Goal: Information Seeking & Learning: Learn about a topic

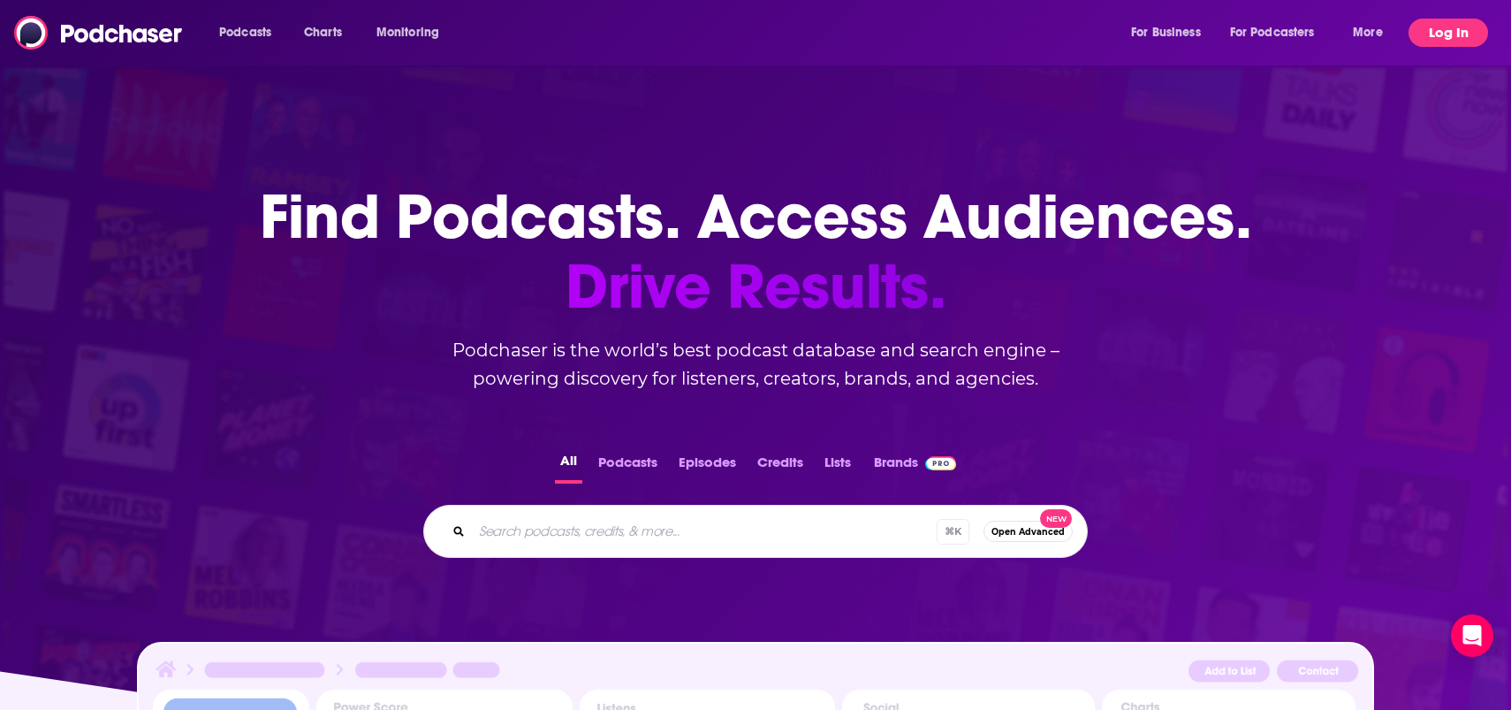
click at [1425, 24] on button "Log In" at bounding box center [1449, 33] width 80 height 28
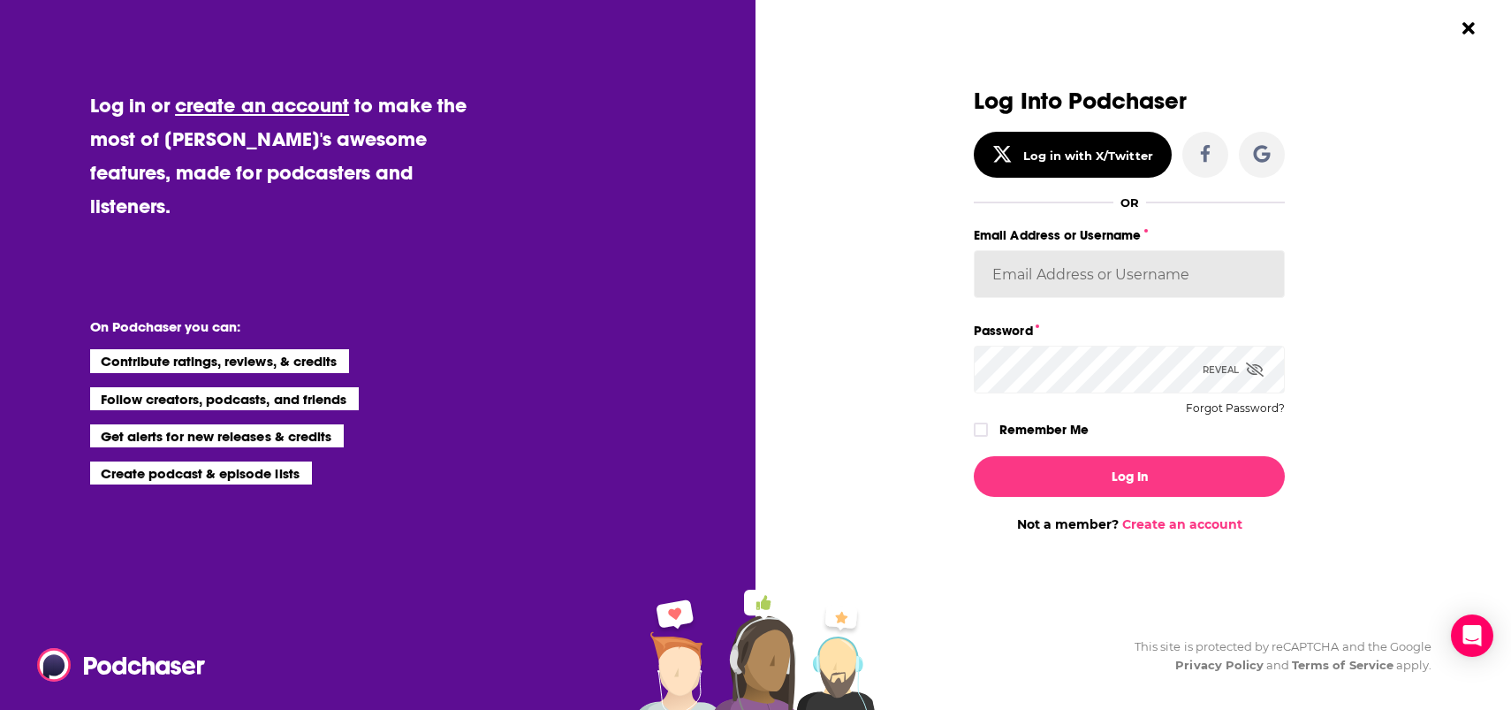
click at [1015, 285] on input "Email Address or Username" at bounding box center [1129, 274] width 311 height 48
paste input "saraatspark"
type input "saraatspark"
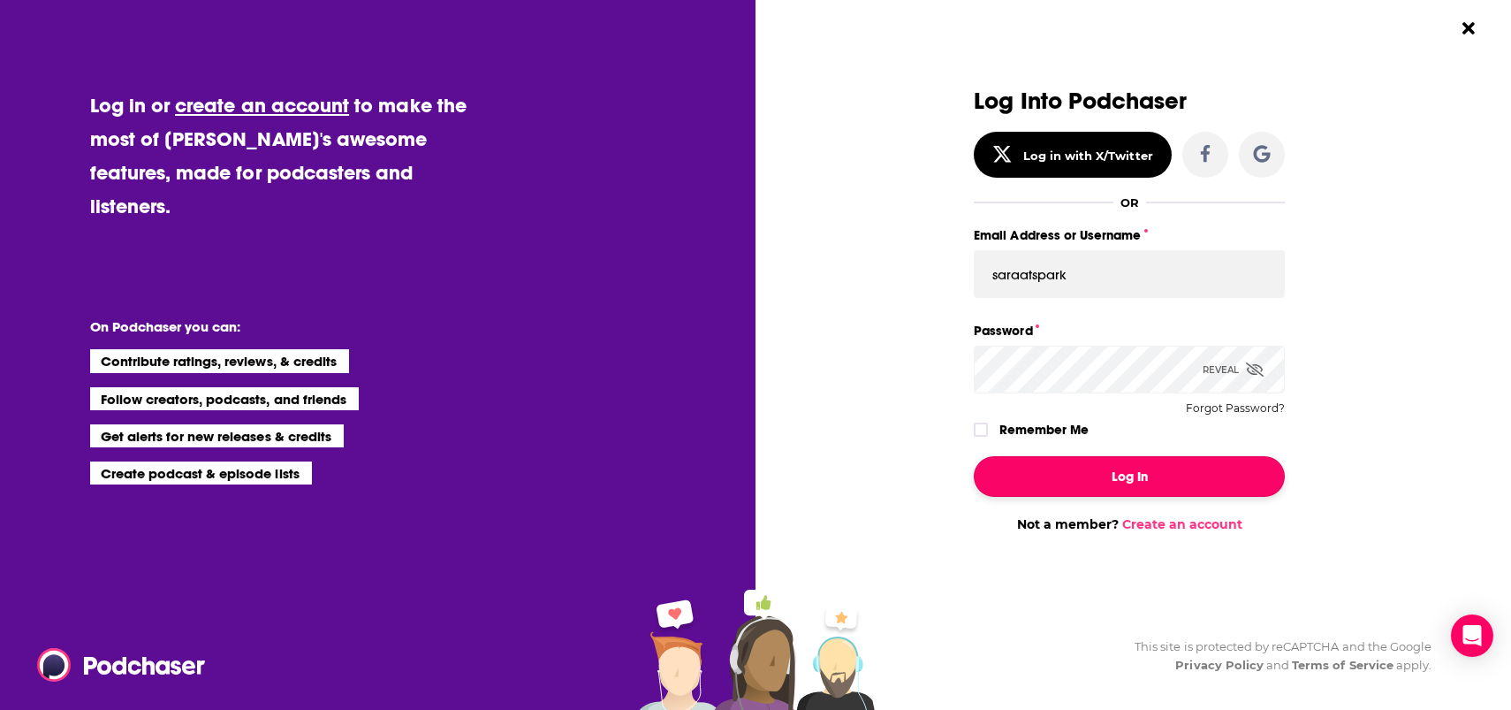
click at [1049, 464] on button "Log In" at bounding box center [1129, 476] width 311 height 41
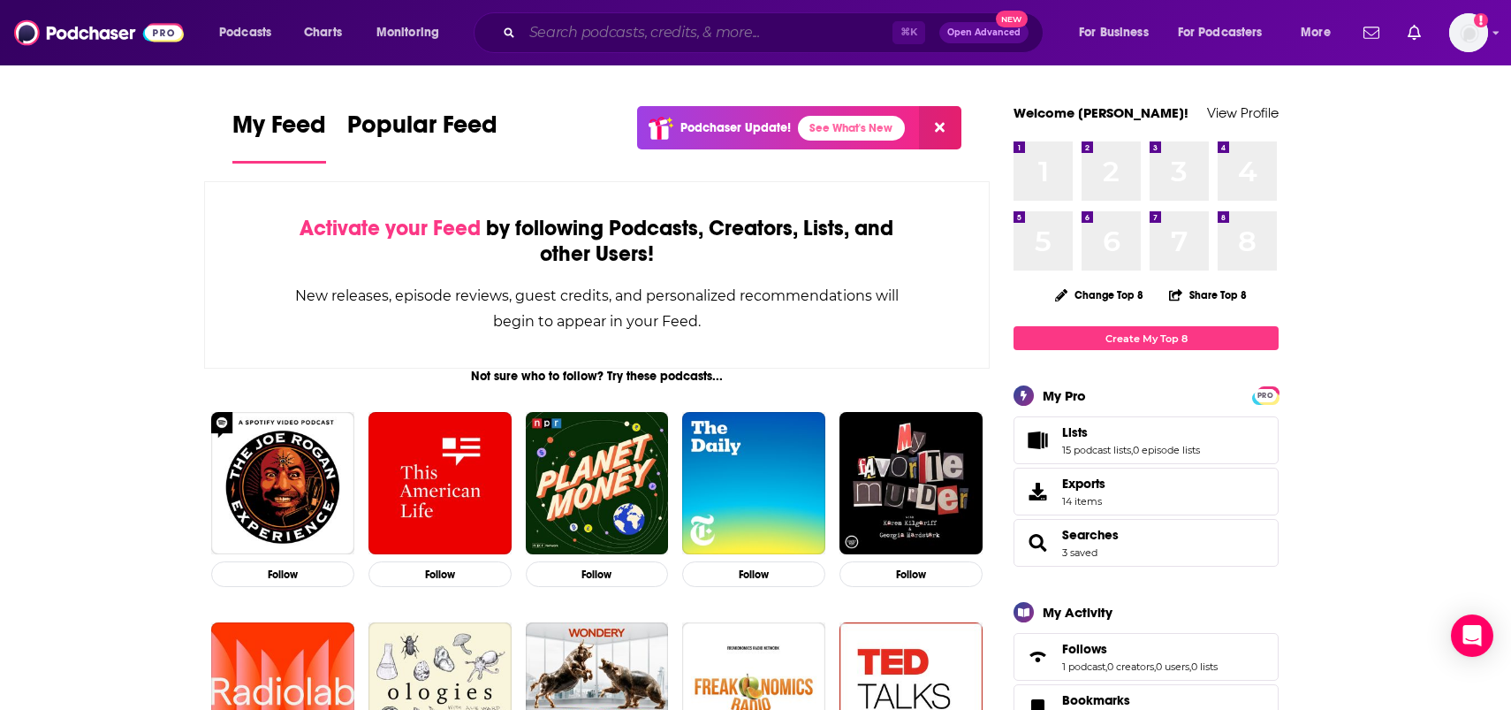
click at [675, 39] on input "Search podcasts, credits, & more..." at bounding box center [707, 33] width 370 height 28
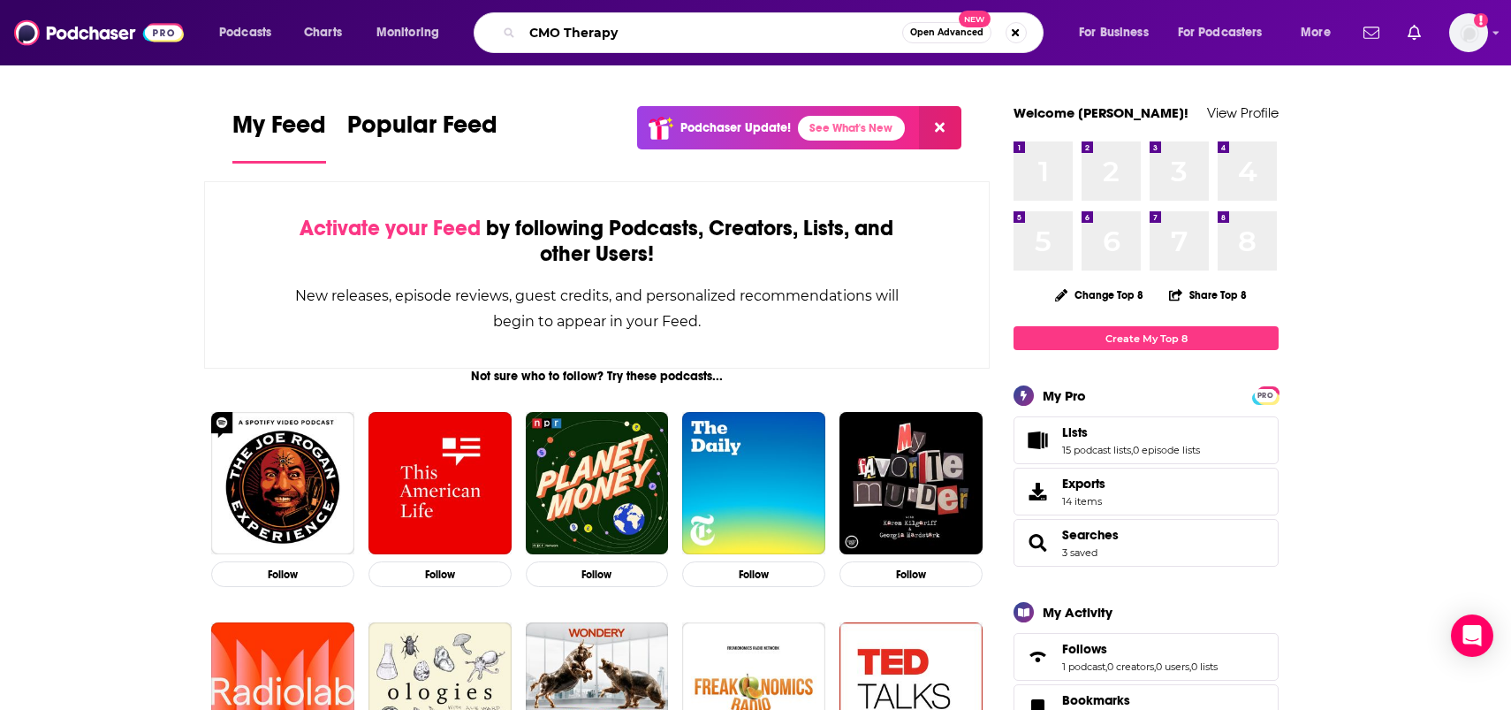
type input "CMO Therapy"
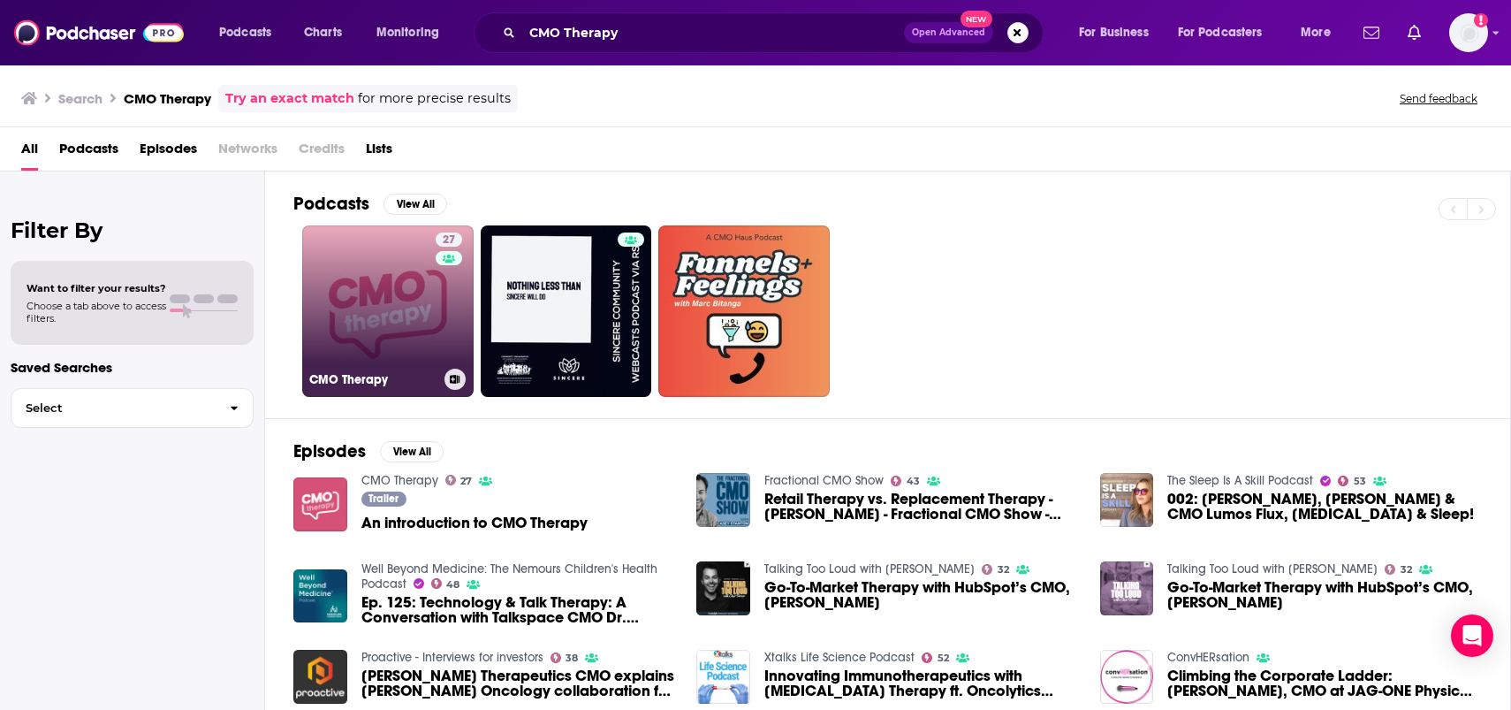
click at [398, 301] on link "27 CMO Therapy" at bounding box center [387, 310] width 171 height 171
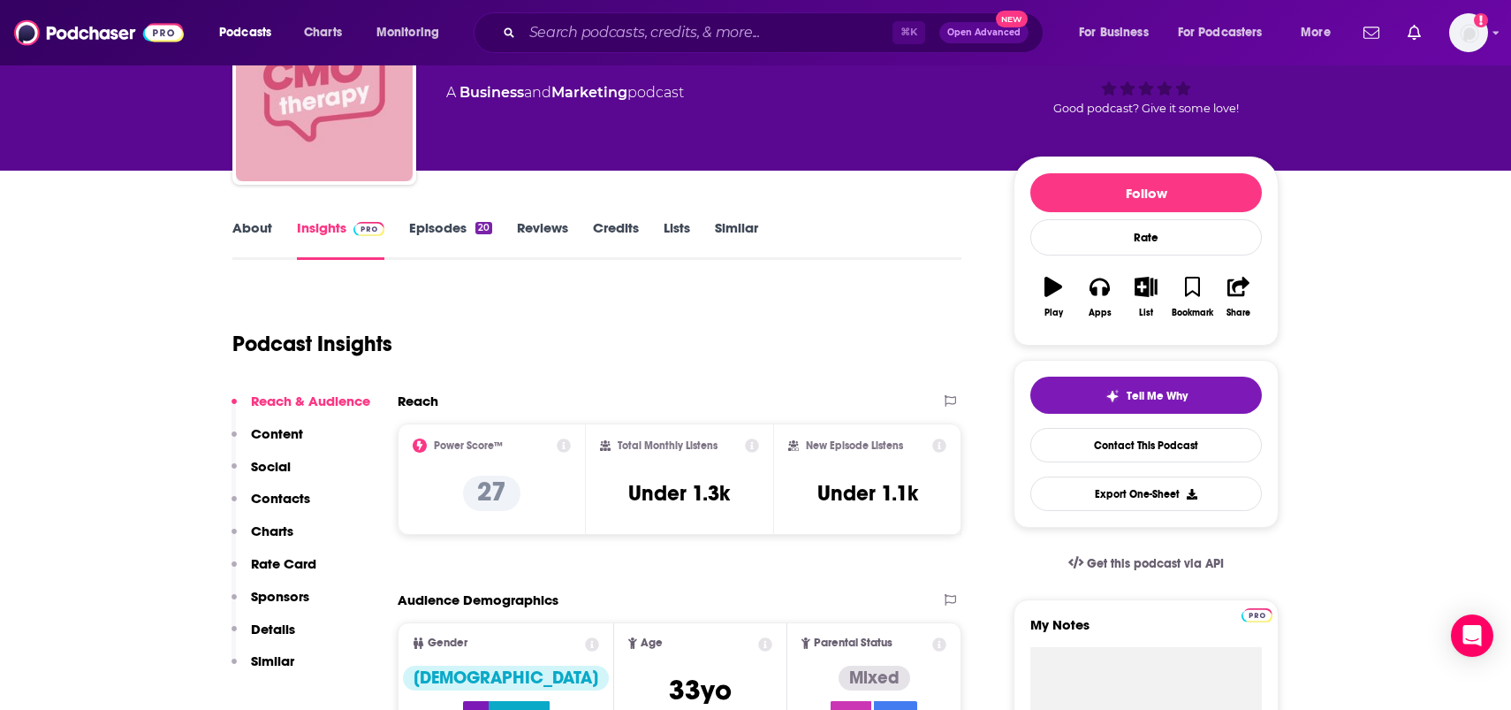
scroll to position [166, 0]
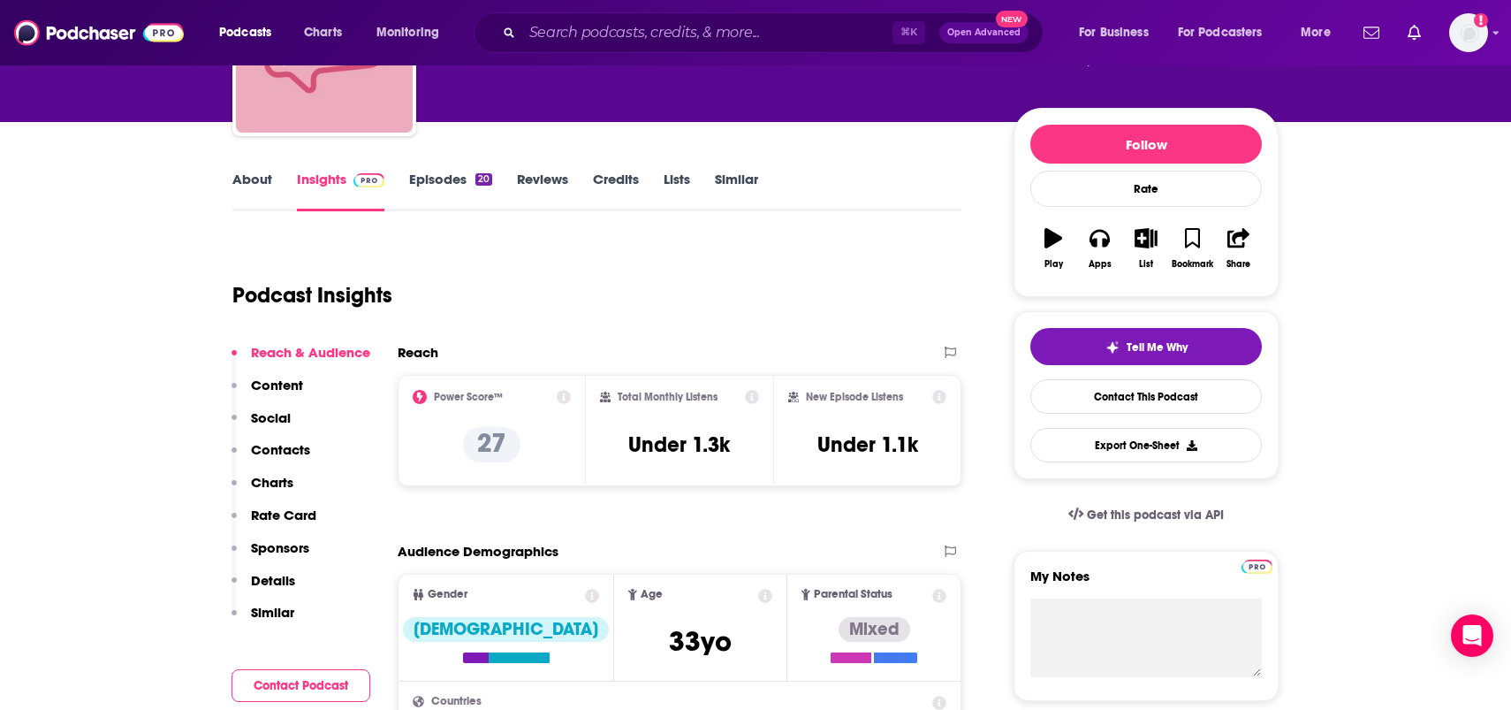
click at [251, 183] on link "About" at bounding box center [252, 191] width 40 height 41
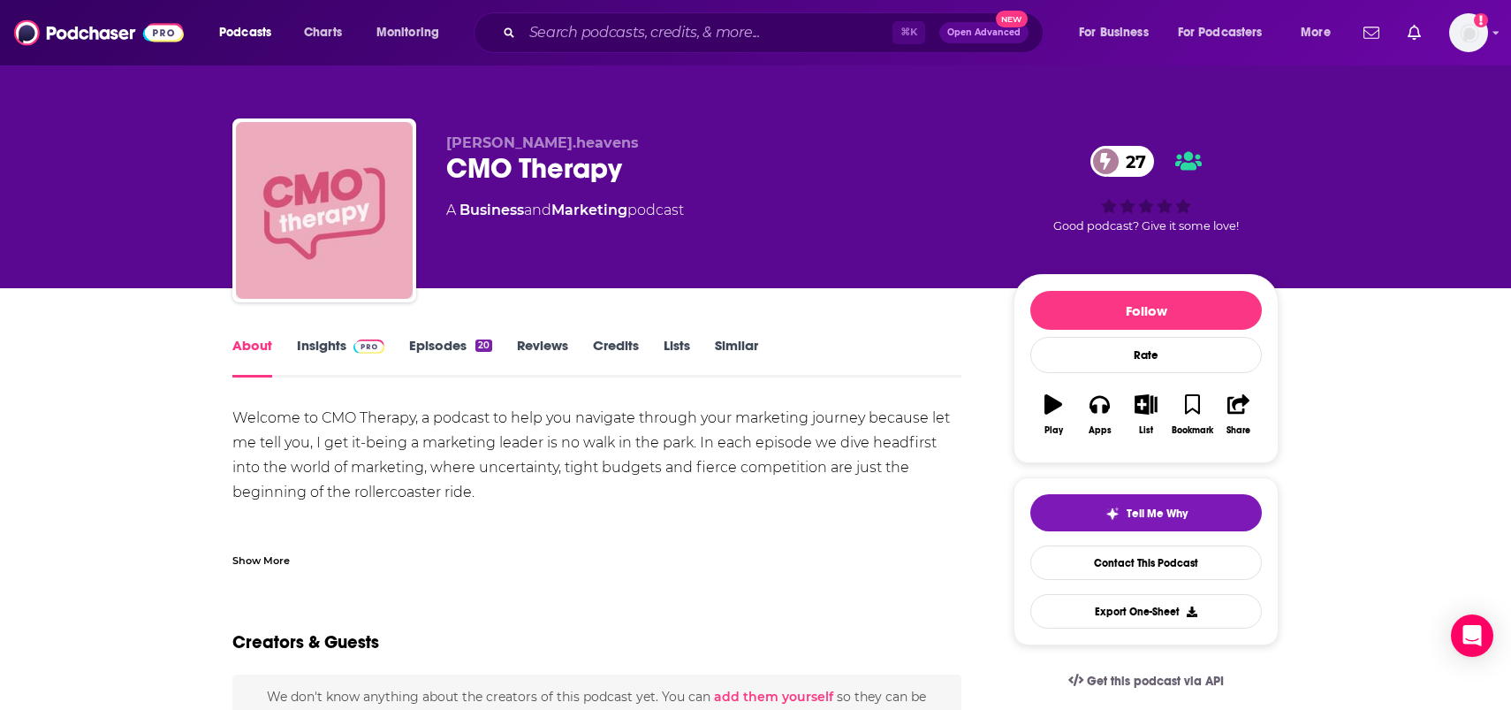
click at [268, 554] on div "Show More" at bounding box center [260, 559] width 57 height 17
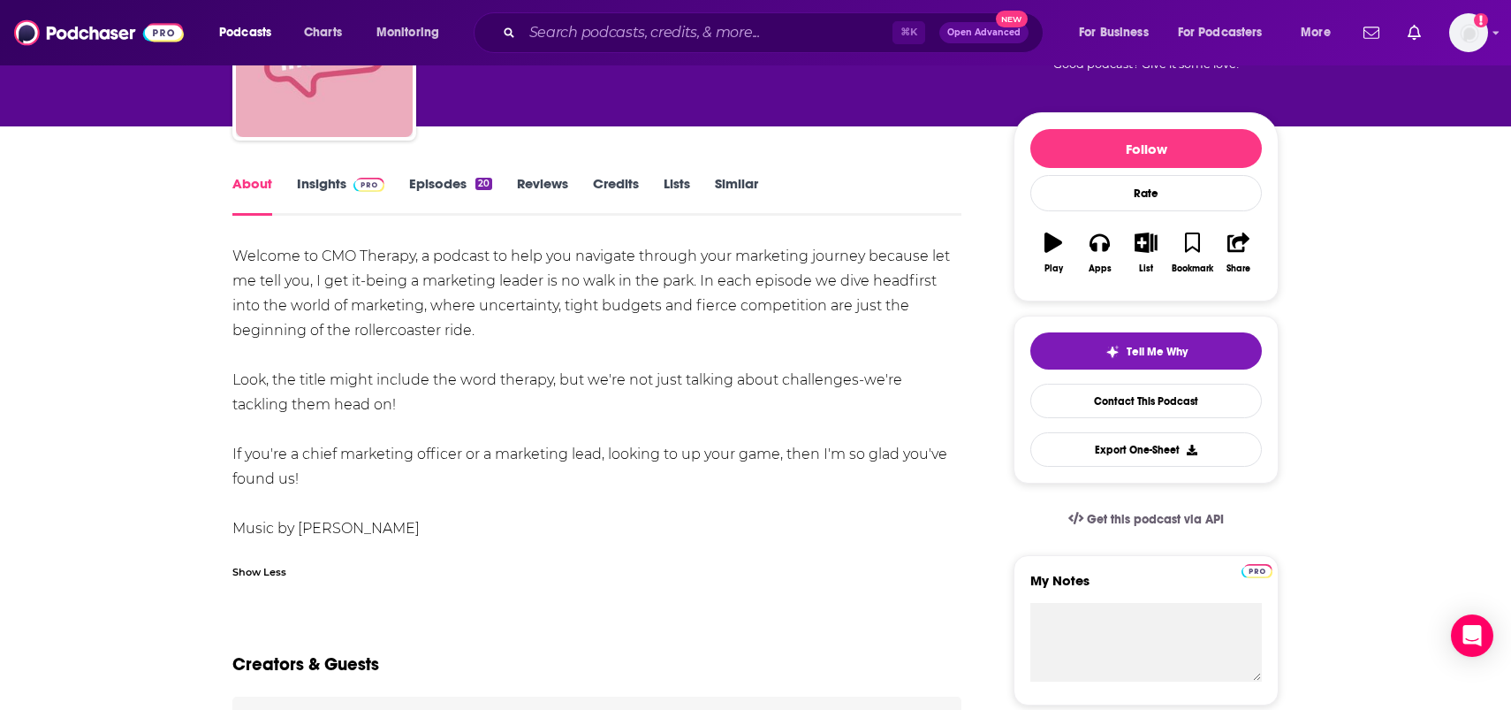
scroll to position [207, 0]
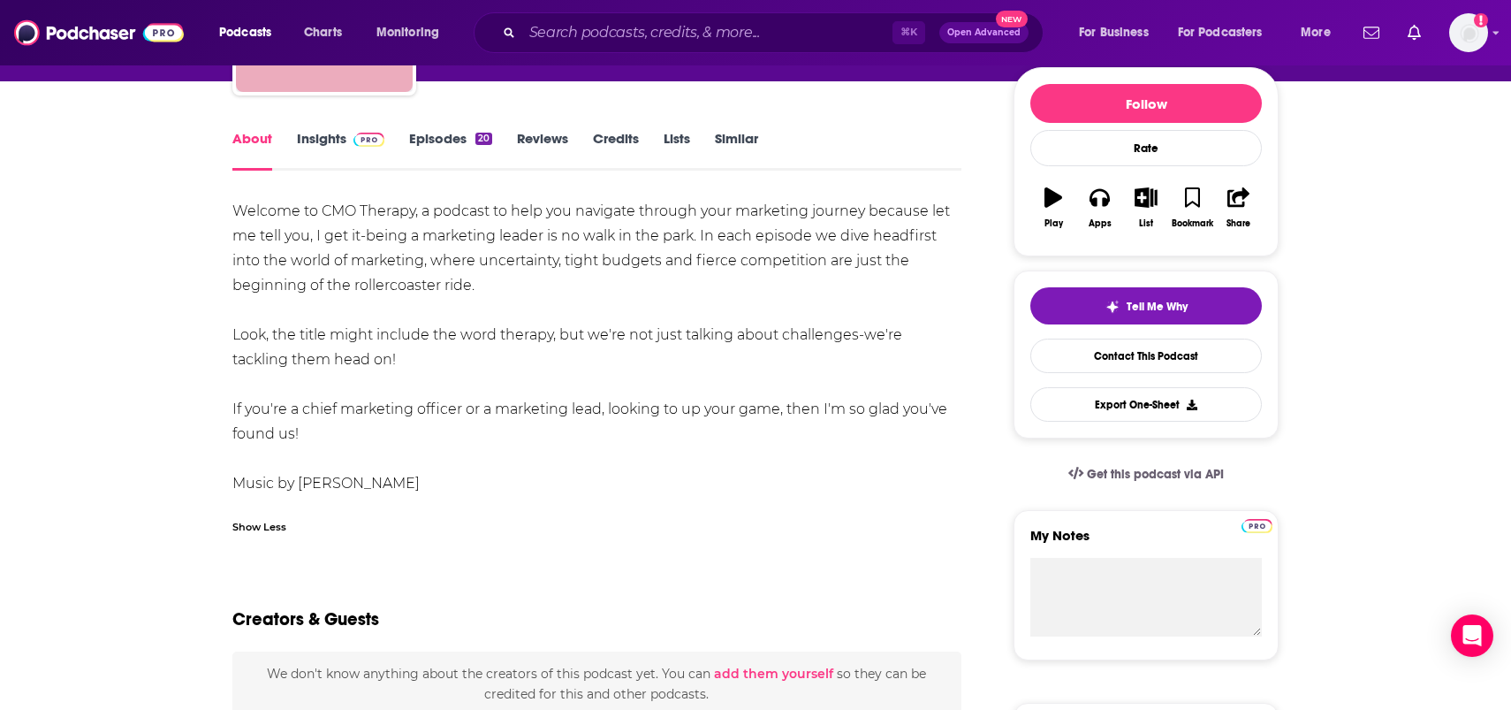
drag, startPoint x: 316, startPoint y: 440, endPoint x: 232, endPoint y: 259, distance: 199.7
click at [232, 259] on div "Welcome to CMO Therapy, a podcast to help you navigate through your marketing j…" at bounding box center [596, 347] width 729 height 297
click at [321, 328] on div "Welcome to CMO Therapy, a podcast to help you navigate through your marketing j…" at bounding box center [596, 347] width 729 height 297
drag, startPoint x: 344, startPoint y: 348, endPoint x: 234, endPoint y: 220, distance: 168.6
click at [234, 220] on div "Welcome to CMO Therapy, a podcast to help you navigate through your marketing j…" at bounding box center [596, 347] width 729 height 297
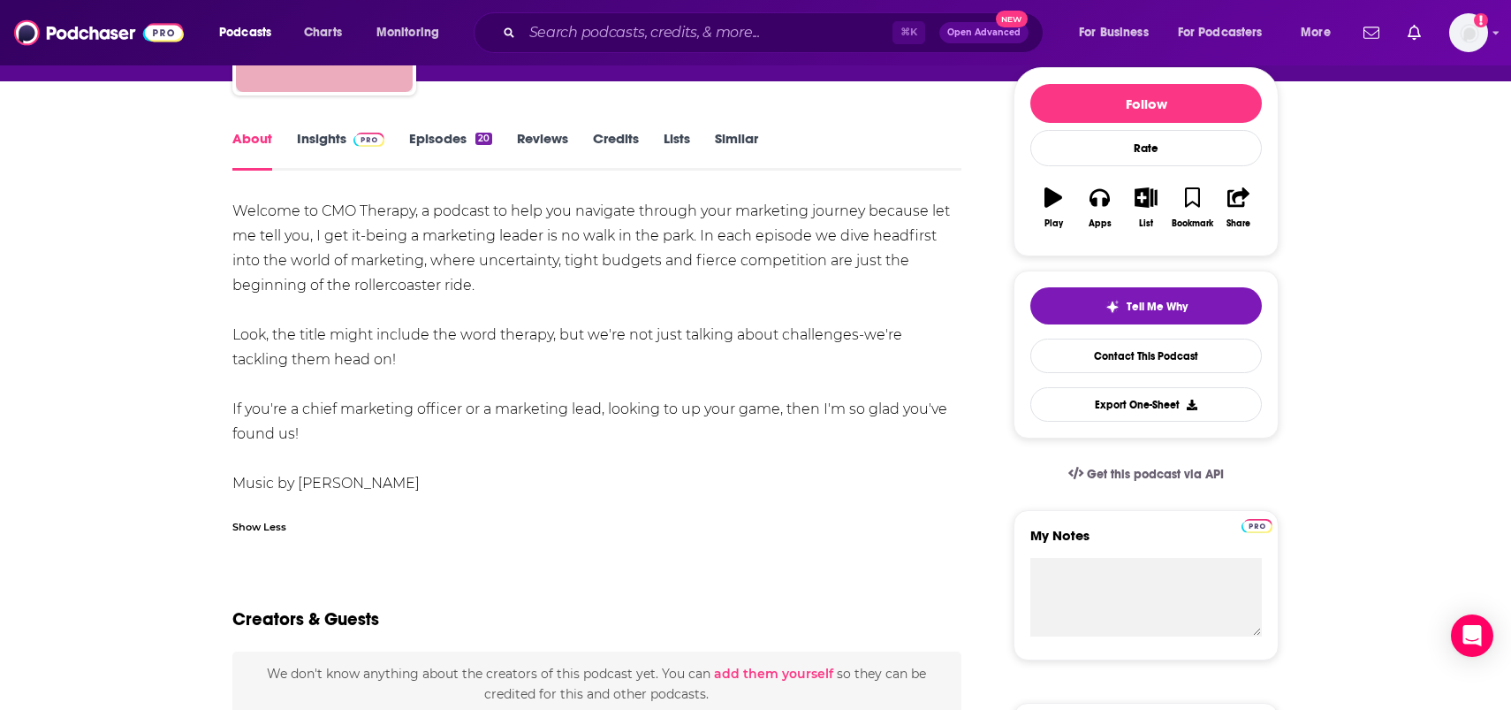
copy div "Welcome to CMO Therapy, a podcast to help you navigate through your marketing j…"
click at [312, 234] on div "Welcome to CMO Therapy, a podcast to help you navigate through your marketing j…" at bounding box center [596, 347] width 729 height 297
click at [329, 141] on link "Insights" at bounding box center [340, 150] width 87 height 41
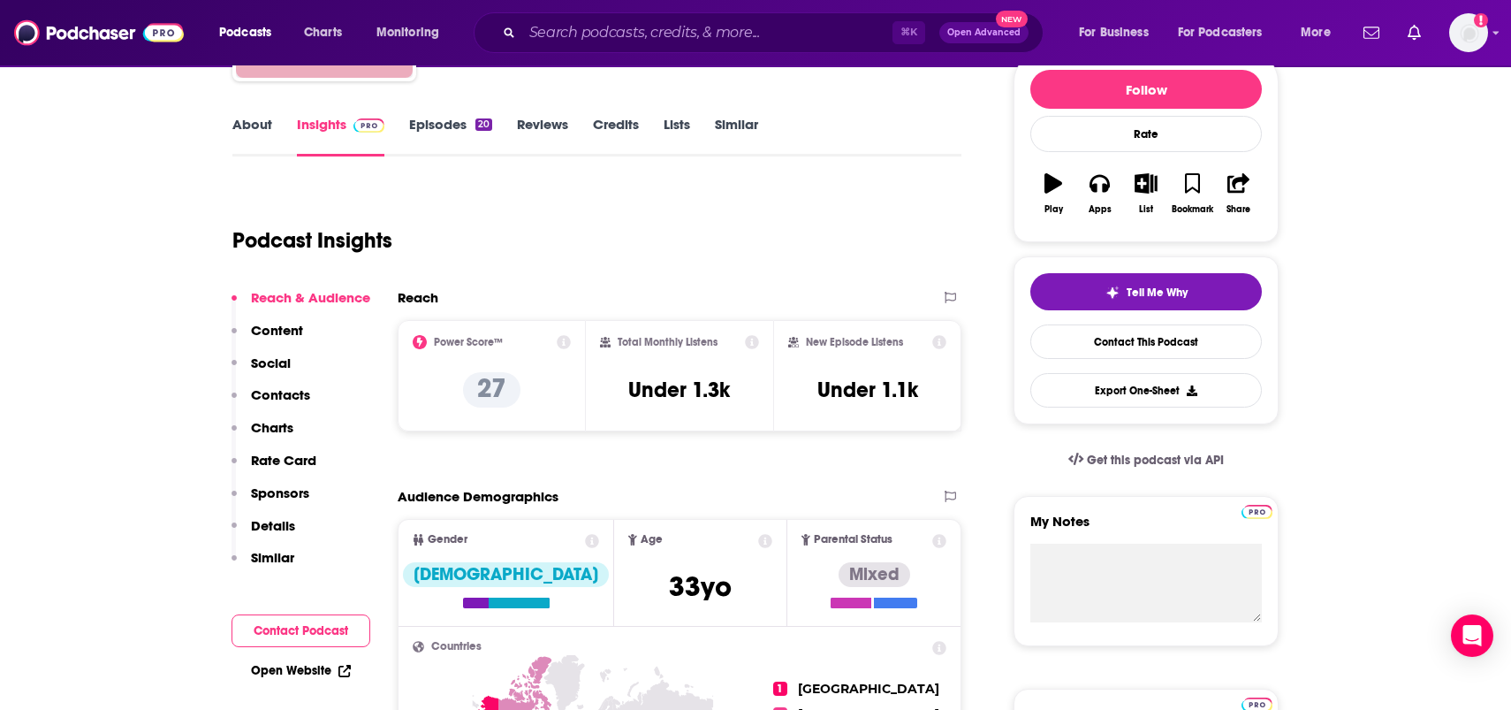
scroll to position [239, 0]
